Goal: Communication & Community: Answer question/provide support

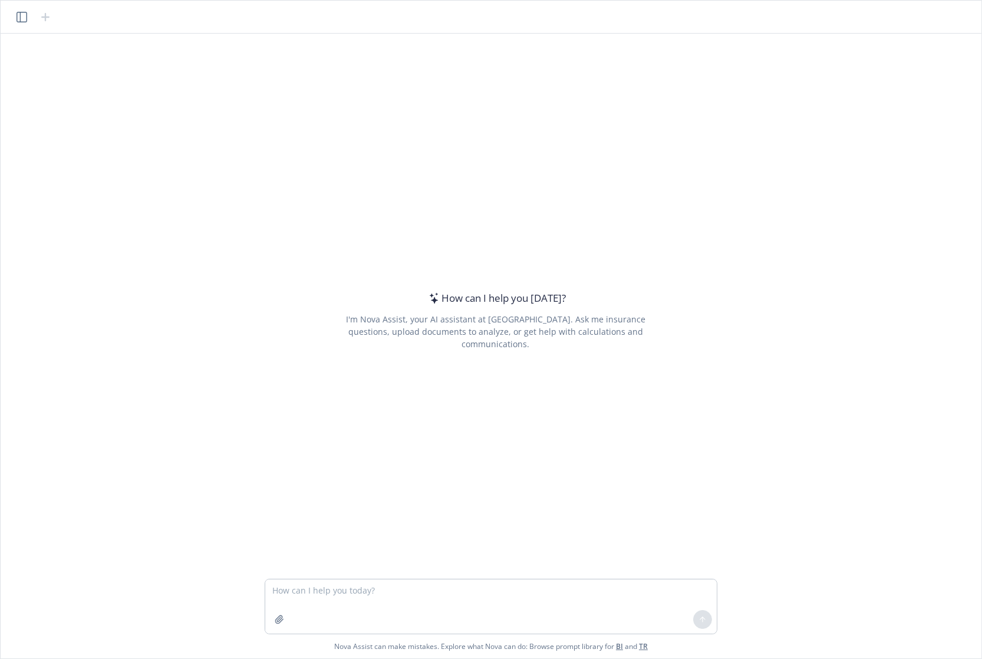
click at [28, 14] on button "button" at bounding box center [22, 17] width 14 height 14
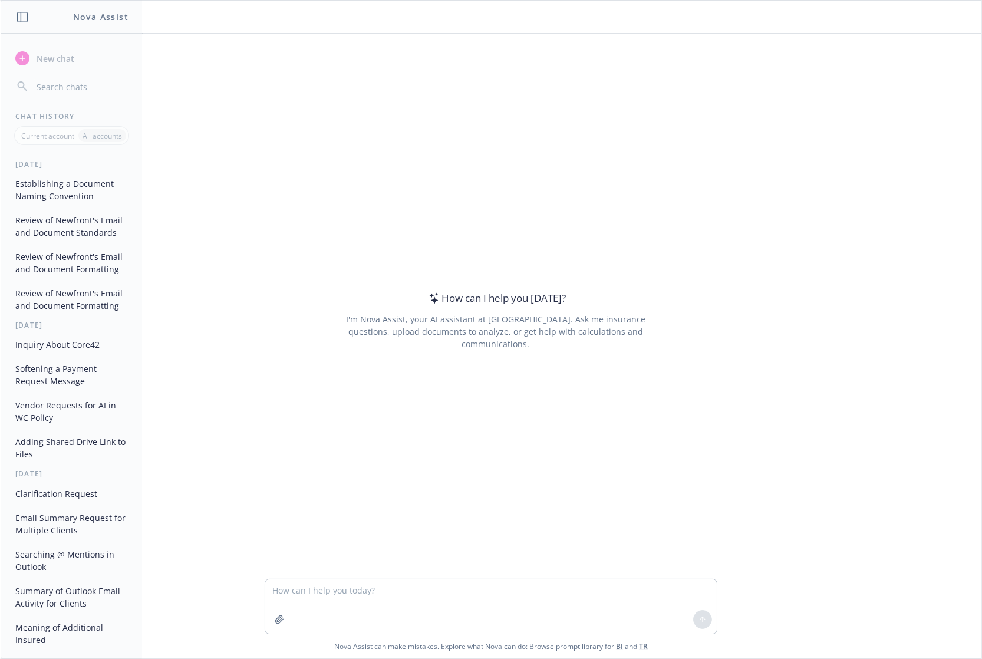
click at [77, 315] on button "Review of Newfront's Email and Document Formatting" at bounding box center [72, 300] width 122 height 32
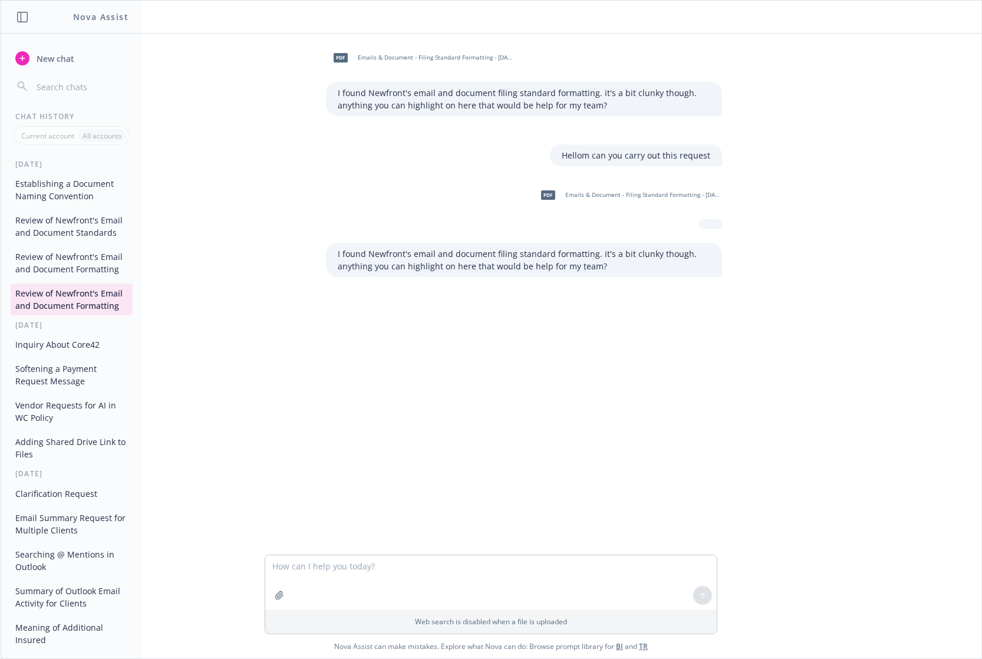
click at [51, 272] on button "Review of Newfront's Email and Document Formatting" at bounding box center [72, 263] width 122 height 32
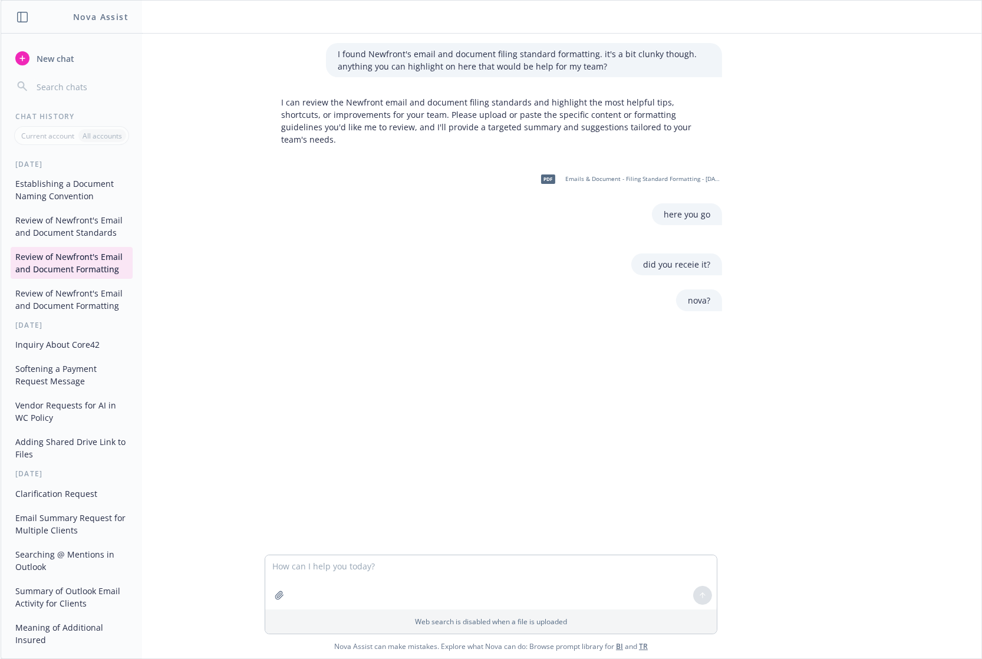
click at [47, 224] on button "Review of Newfront's Email and Document Standards" at bounding box center [72, 227] width 122 height 32
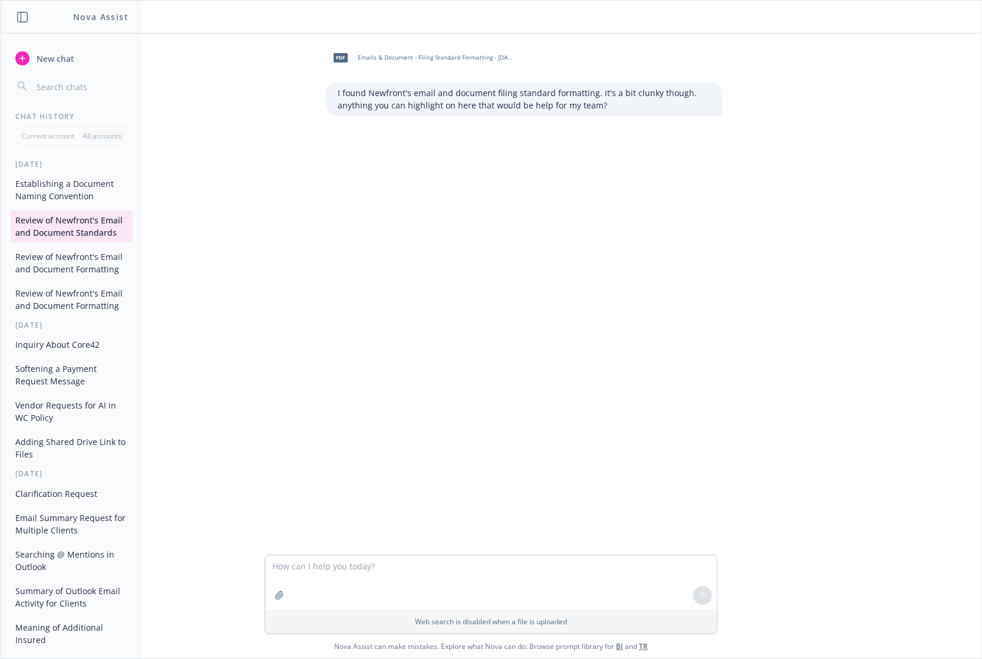
drag, startPoint x: 65, startPoint y: 244, endPoint x: 59, endPoint y: 192, distance: 52.2
click at [59, 192] on button "Establishing a Document Naming Convention" at bounding box center [72, 190] width 122 height 32
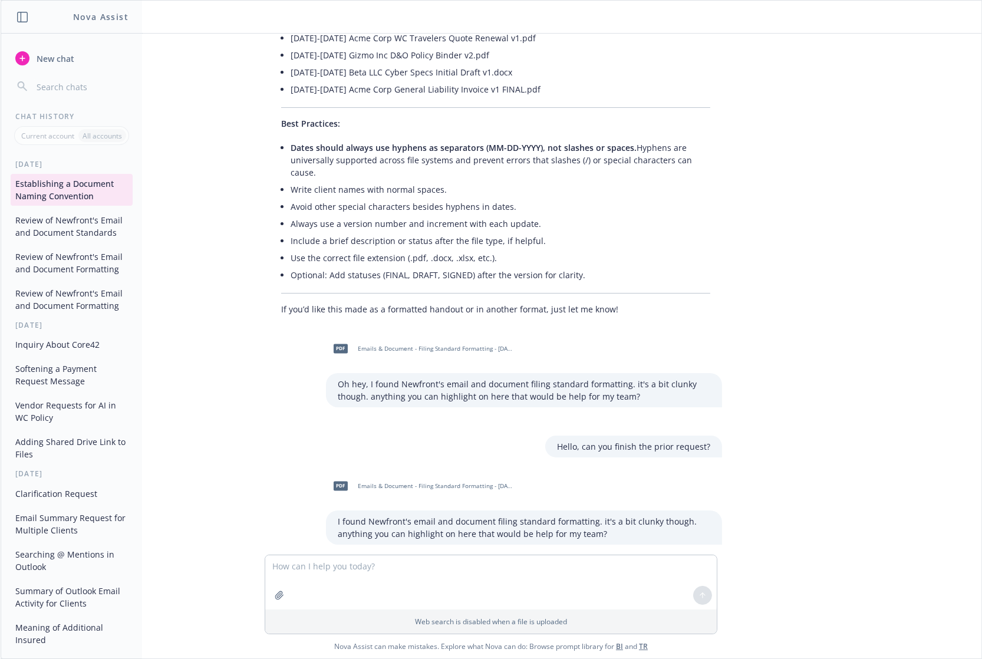
scroll to position [3655, 0]
click at [435, 583] on textarea at bounding box center [491, 583] width 452 height 54
click at [374, 567] on textarea "Alright I finalized" at bounding box center [491, 583] width 452 height 54
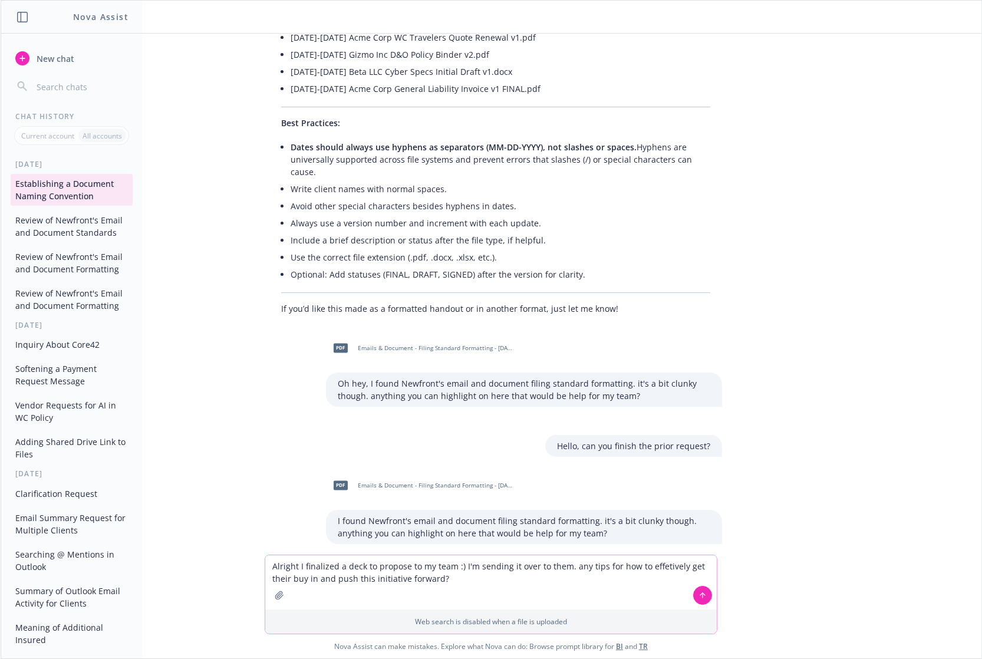
type textarea "Alright I finalized a deck to propose to my team :) I'm sending it over to them…"
click at [704, 599] on icon at bounding box center [703, 595] width 8 height 8
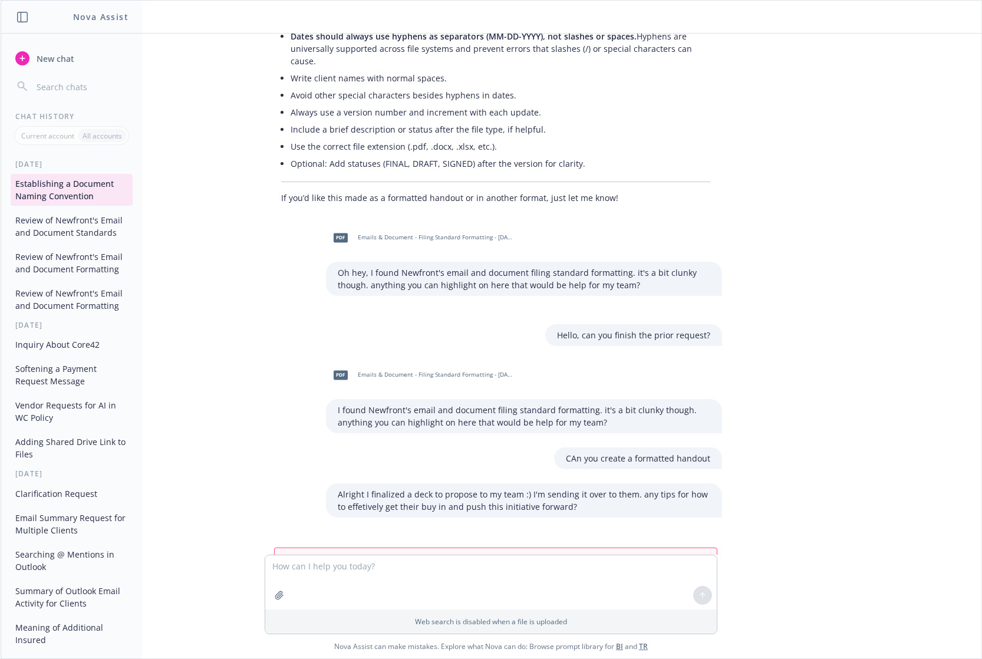
scroll to position [3767, 0]
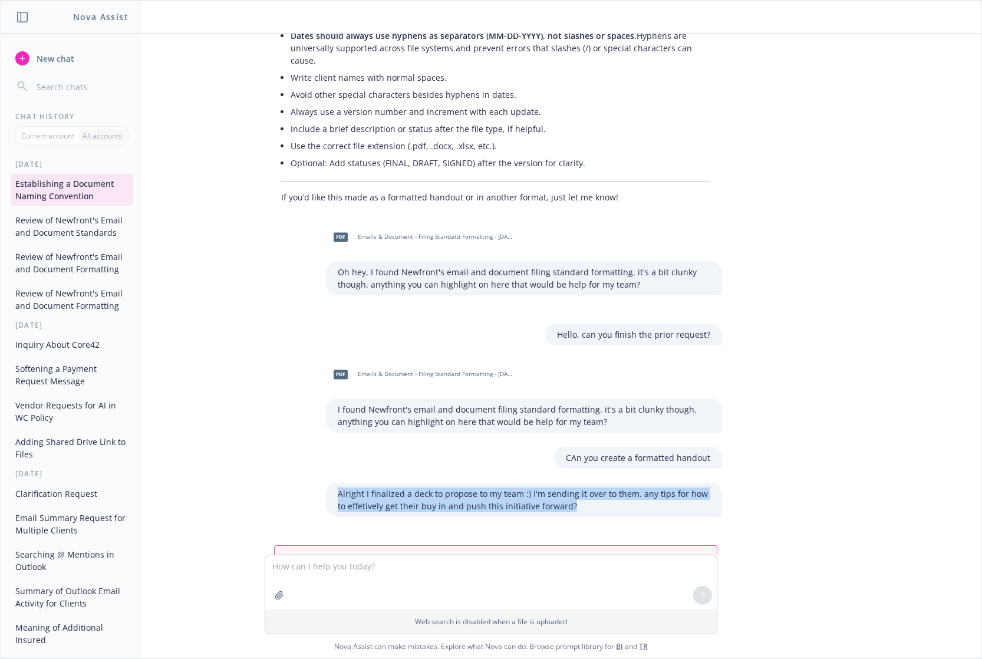
drag, startPoint x: 557, startPoint y: 452, endPoint x: 328, endPoint y: 432, distance: 229.7
click at [328, 483] on div "Alright I finalized a deck to propose to my team :) I'm sending it over to them…" at bounding box center [524, 500] width 396 height 34
copy p "Alright I finalized a deck to propose to my team :) I'm sending it over to them…"
click at [675, 556] on button "refresh" at bounding box center [682, 563] width 31 height 15
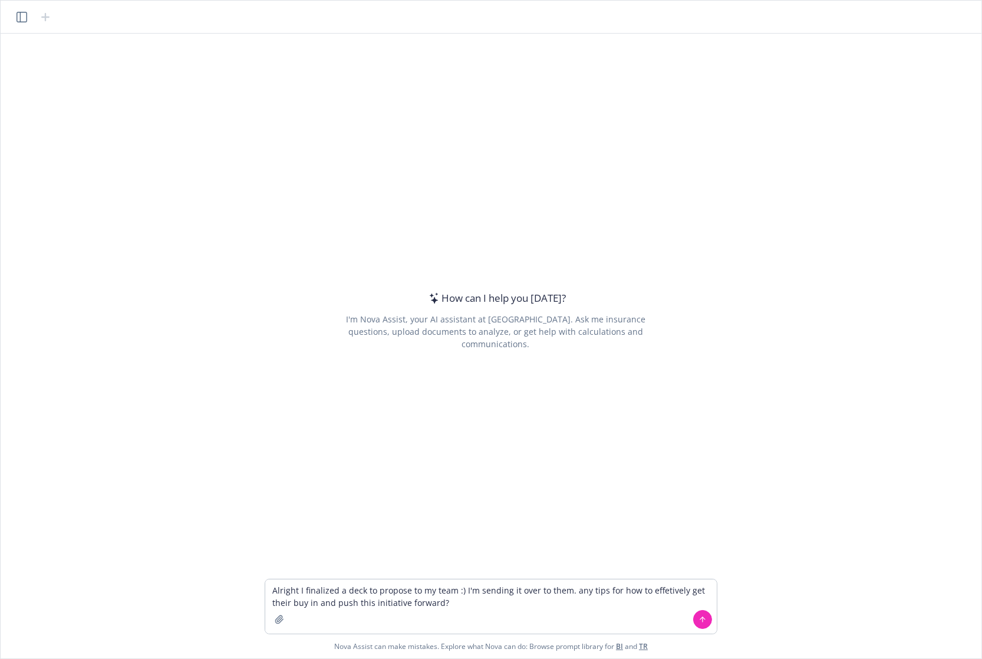
click at [454, 588] on textarea "Alright I finalized a deck to propose to my team :) I'm sending it over to them…" at bounding box center [491, 607] width 452 height 54
type textarea "Alright I finalized a deck to propose to my team regarding the naming conventio…"
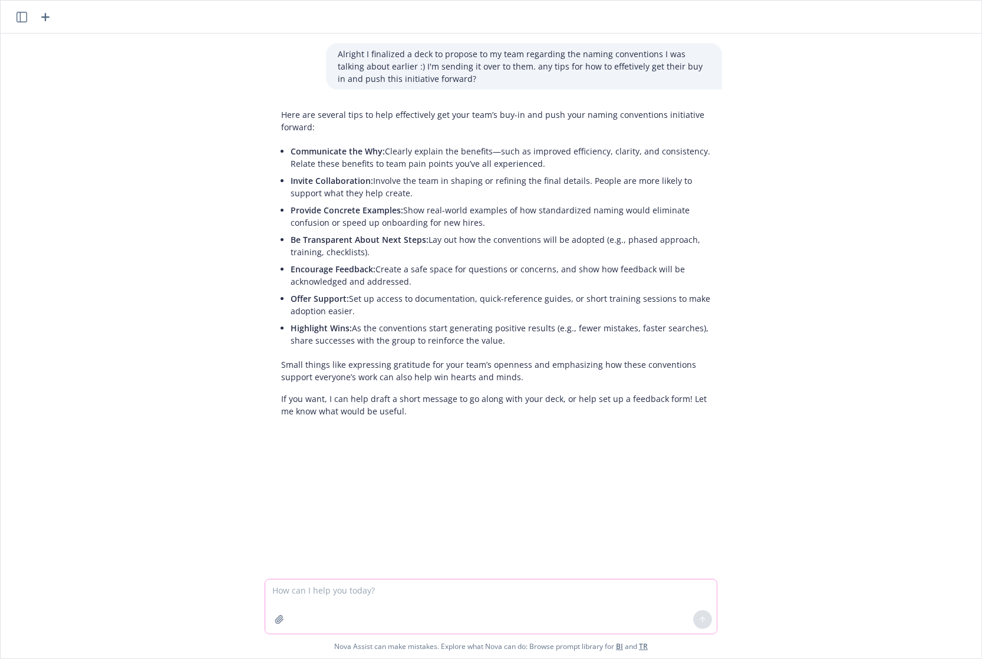
click at [284, 617] on button "button" at bounding box center [279, 619] width 19 height 19
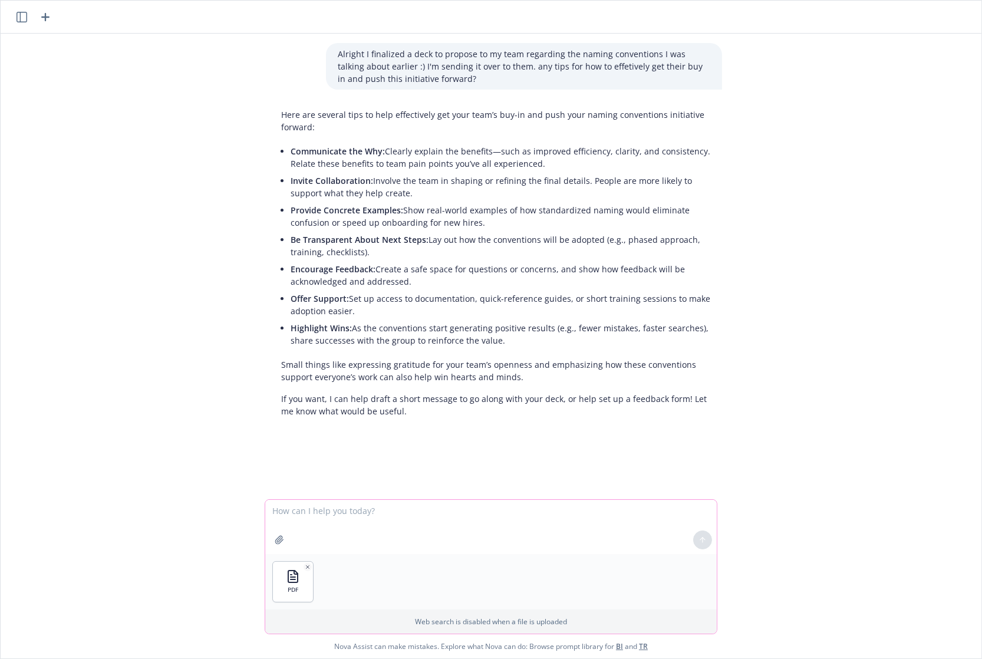
click at [365, 522] on textarea at bounding box center [491, 527] width 452 height 54
click at [514, 512] on textarea "Here are the slides, any feedback? can I push this document futher in any way to" at bounding box center [491, 527] width 452 height 54
click at [609, 508] on textarea "Here are the slides, any feedback? can I push this document further in any way …" at bounding box center [491, 527] width 452 height 54
drag, startPoint x: 405, startPoint y: 512, endPoint x: 714, endPoint y: 526, distance: 309.3
click at [714, 526] on div "Here are the slides, any feedback? can I push this document further in any way …" at bounding box center [491, 527] width 452 height 54
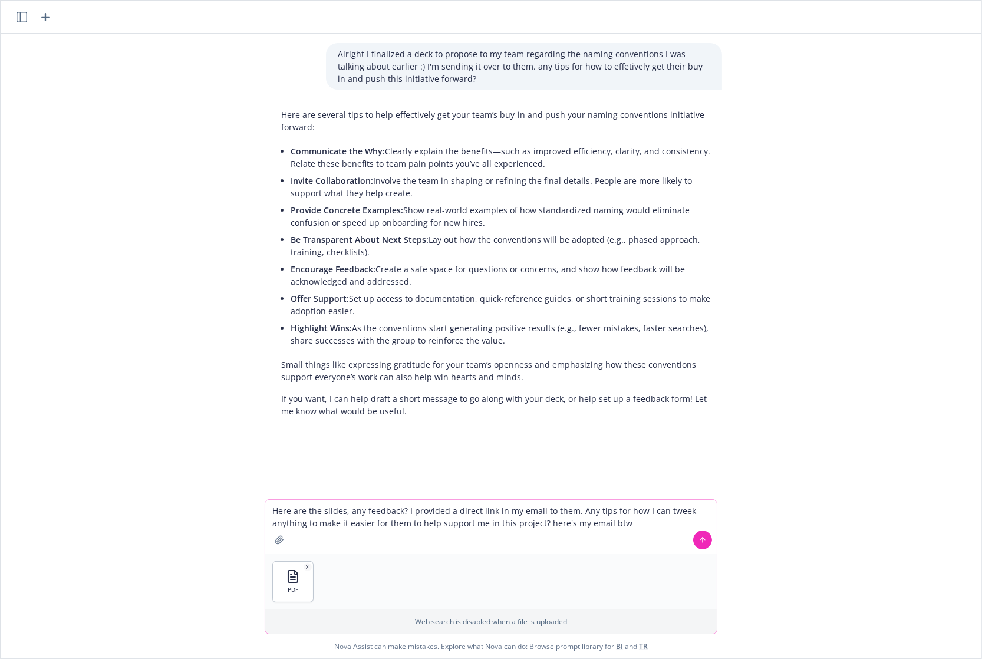
click at [628, 528] on textarea "Here are the slides, any feedback? I provided a direct link in my email to them…" at bounding box center [491, 527] width 452 height 54
paste textarea "Hi Team, I’ve been working on a proposed naming convention for our documents to…"
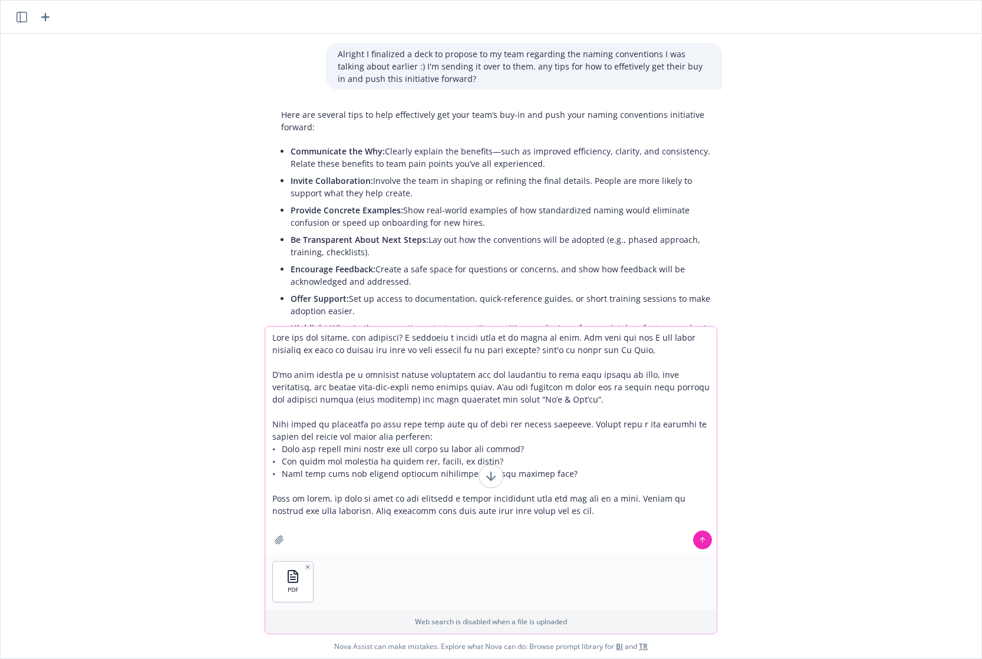
type textarea "Lore ips dol sitame, con adipisci? E seddoeiu t incidi utla et do magna al enim…"
click at [689, 537] on div at bounding box center [703, 540] width 28 height 28
click at [701, 539] on icon at bounding box center [703, 540] width 8 height 8
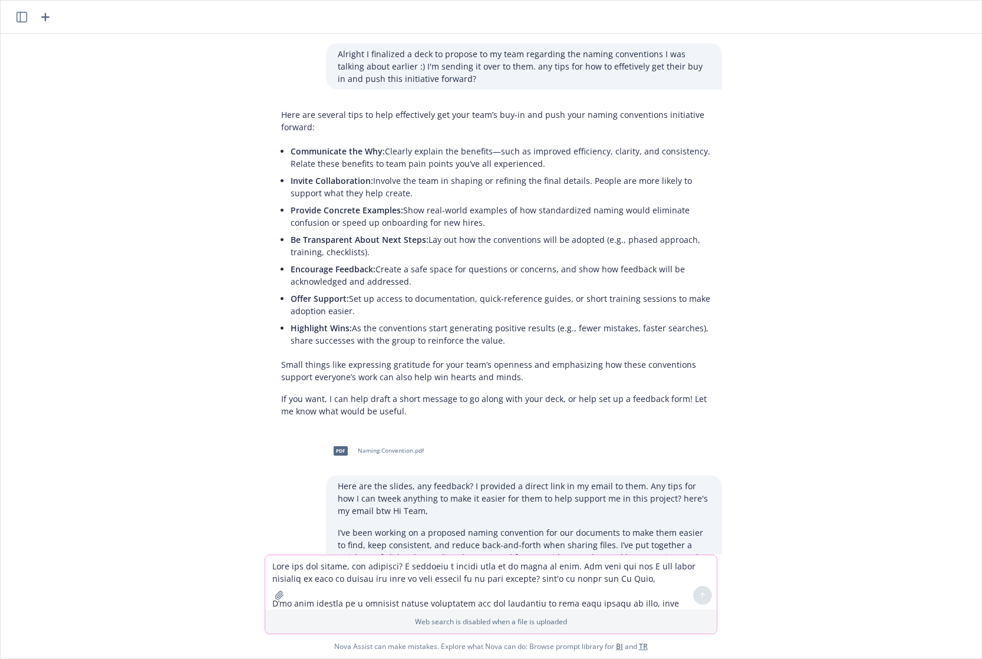
scroll to position [161, 0]
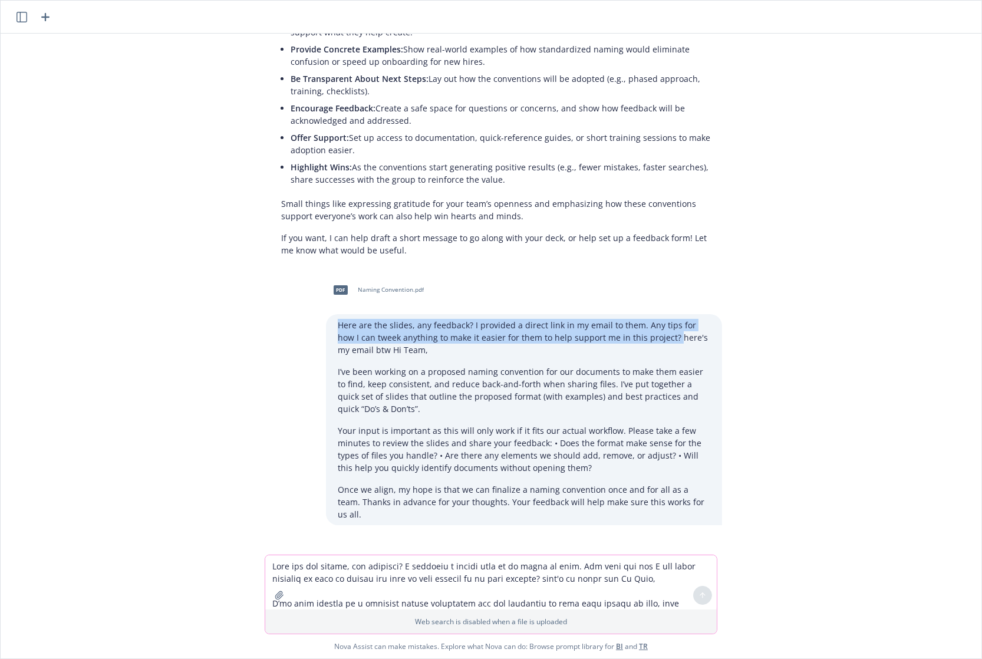
drag, startPoint x: 333, startPoint y: 326, endPoint x: 645, endPoint y: 339, distance: 311.6
click at [645, 339] on p "Here are the slides, any feedback? I provided a direct link in my email to them…" at bounding box center [524, 337] width 373 height 37
copy p "Here are the slides, any feedback? I provided a direct link in my email to them…"
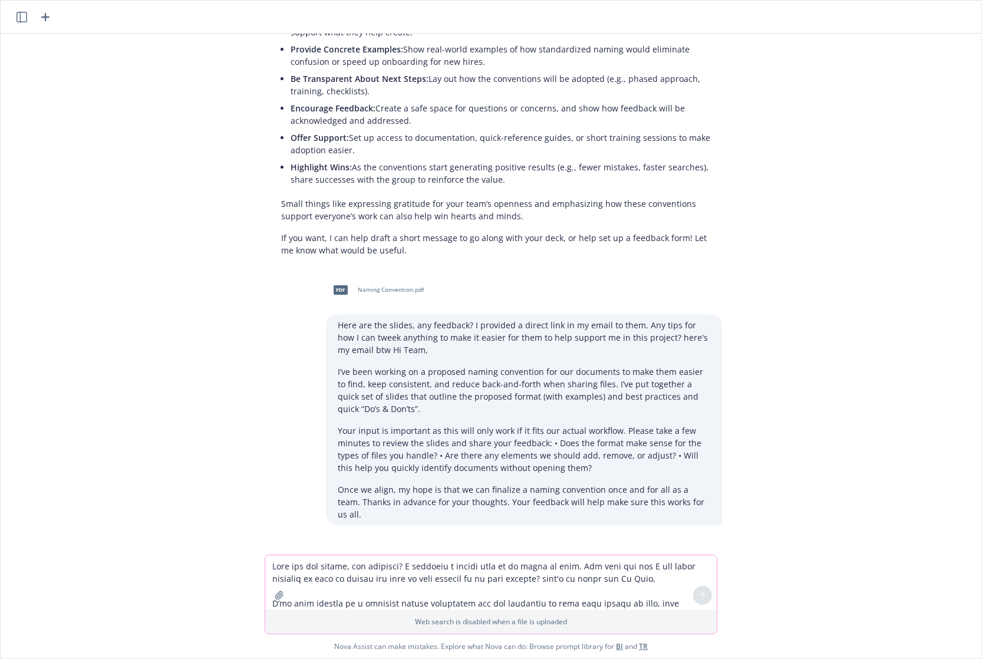
click at [176, 199] on div "Alright I finalized a deck to propose to my team regarding the naming conventio…" at bounding box center [491, 294] width 972 height 521
